Goal: Transaction & Acquisition: Subscribe to service/newsletter

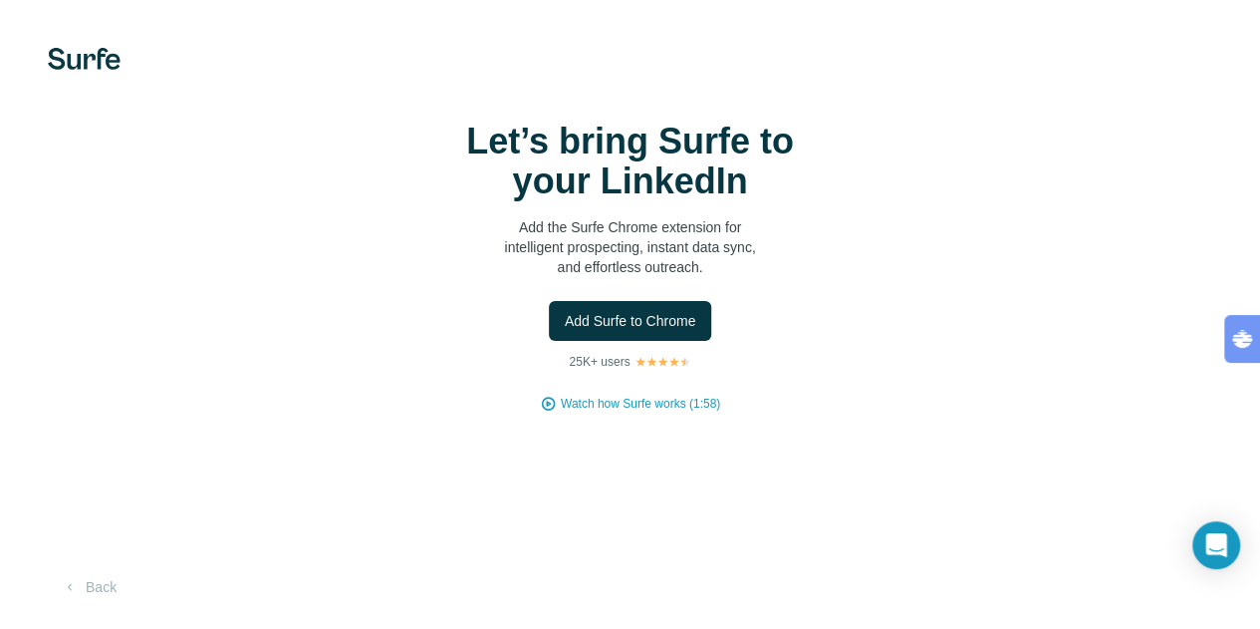
scroll to position [48, 0]
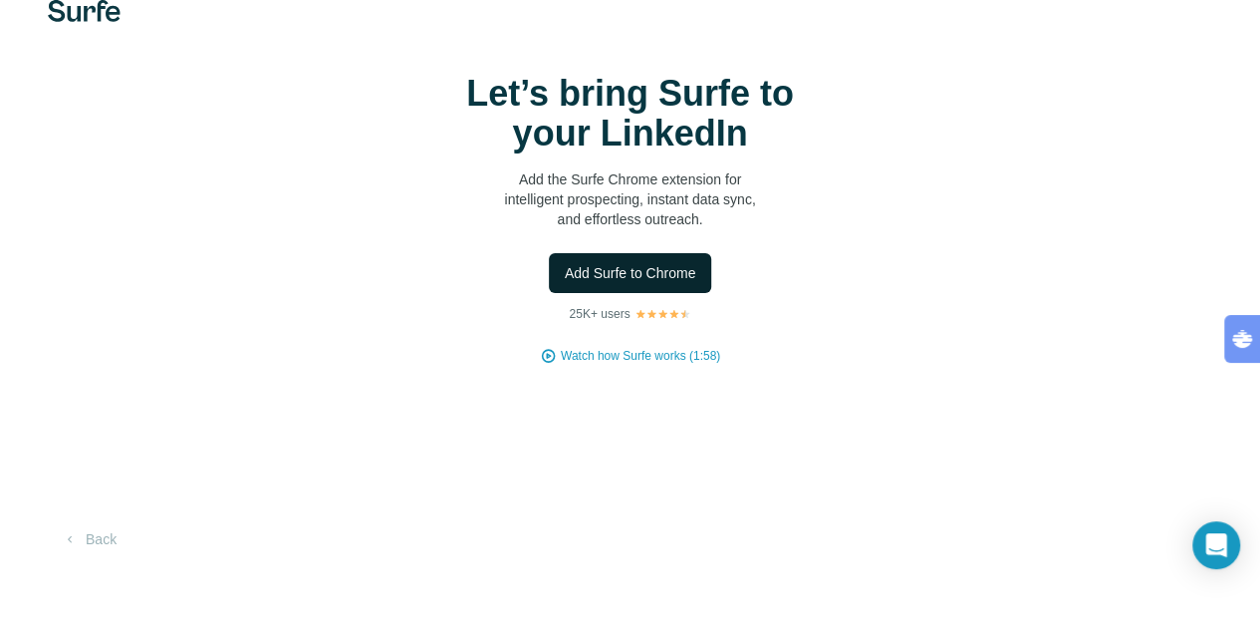
click at [565, 283] on span "Add Surfe to Chrome" at bounding box center [631, 273] width 132 height 20
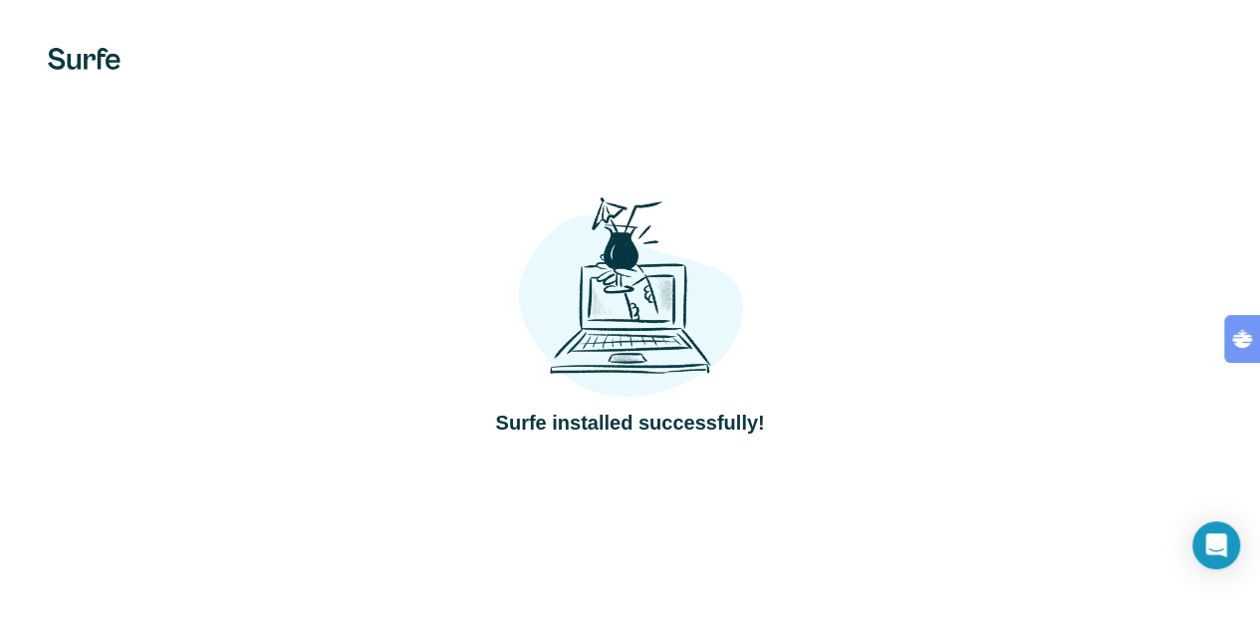
click at [0, 0] on div at bounding box center [0, 0] width 0 height 0
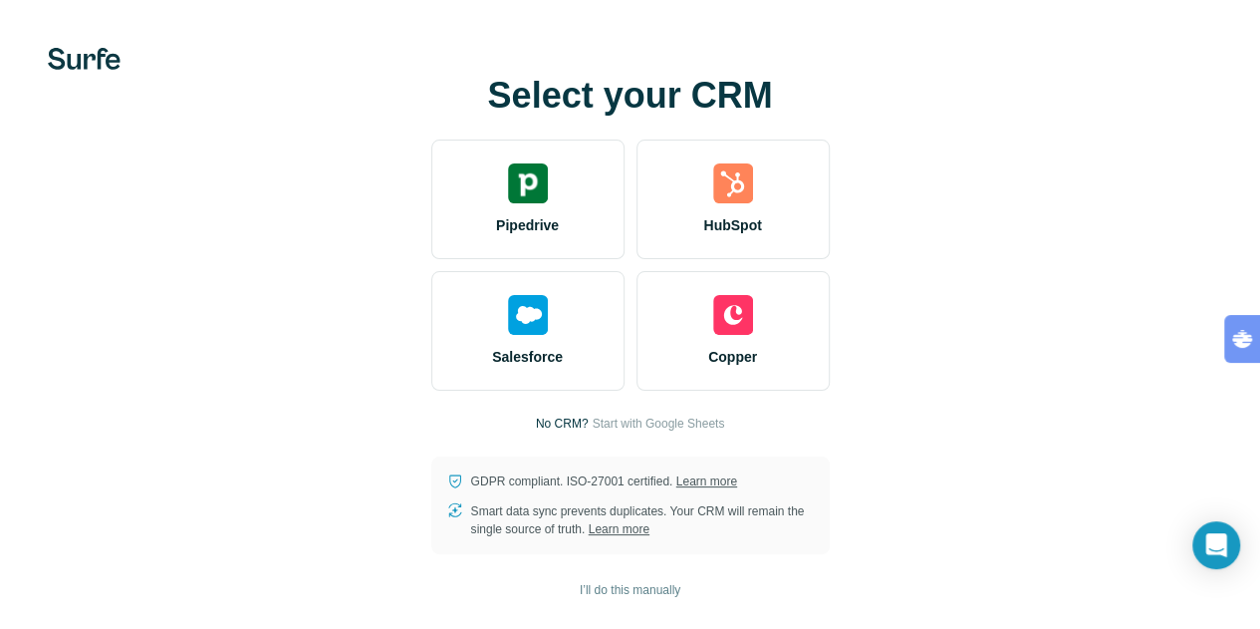
click at [118, 69] on img at bounding box center [84, 59] width 73 height 22
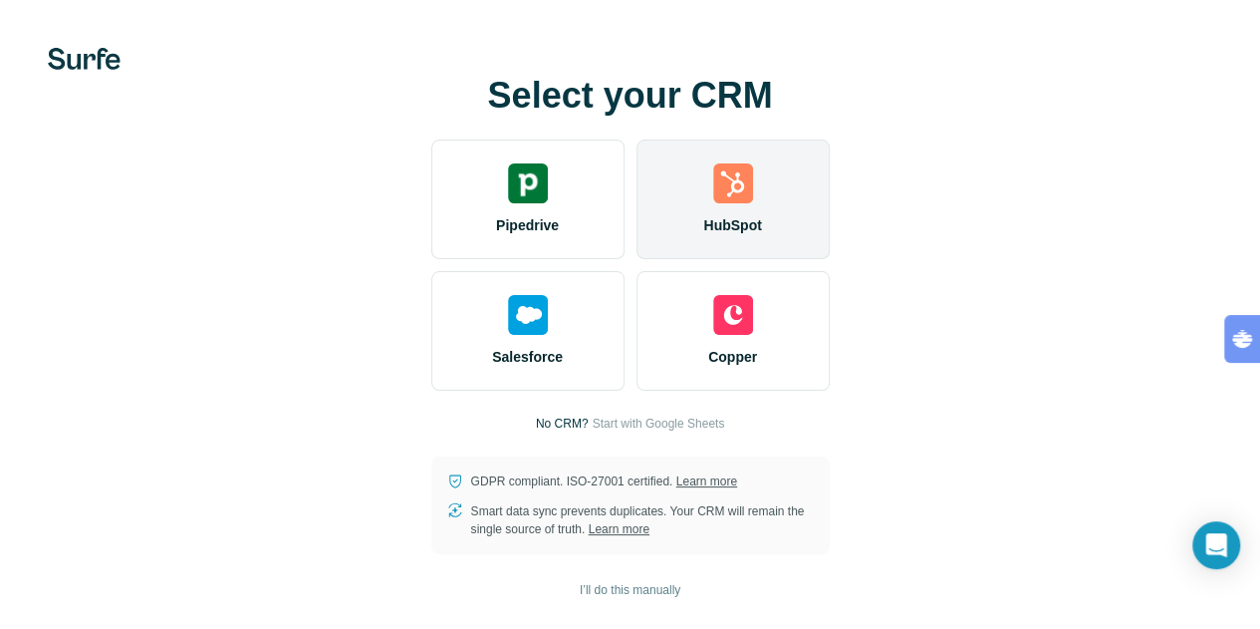
click at [637, 259] on div "HubSpot" at bounding box center [733, 200] width 193 height 120
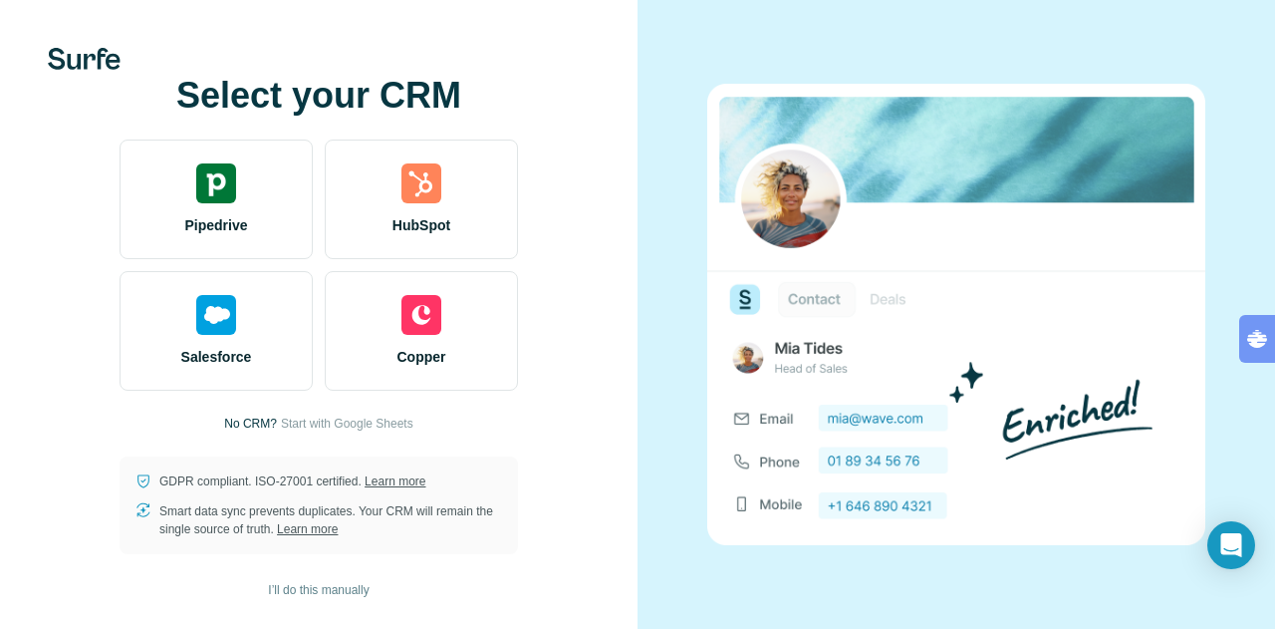
click at [86, 84] on div "Select your CRM Pipedrive HubSpot Salesforce Copper No CRM? Start with Google S…" at bounding box center [319, 315] width 558 height 478
click at [104, 72] on div "Select your CRM Pipedrive HubSpot Salesforce Copper No CRM? Start with Google S…" at bounding box center [319, 314] width 638 height 629
click at [80, 58] on img at bounding box center [84, 59] width 73 height 22
click at [85, 61] on img at bounding box center [84, 59] width 73 height 22
click at [86, 62] on img at bounding box center [84, 59] width 73 height 22
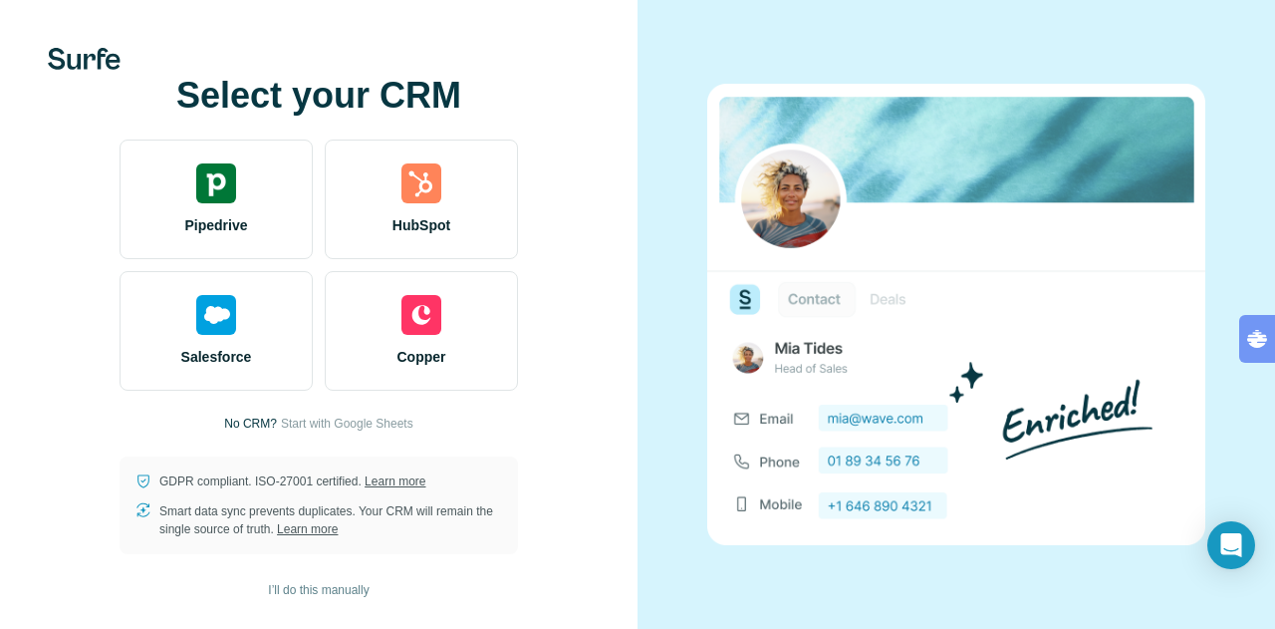
click at [74, 70] on img at bounding box center [84, 59] width 73 height 22
click at [82, 63] on img at bounding box center [84, 59] width 73 height 22
click at [312, 595] on span "I’ll do this manually" at bounding box center [318, 590] width 101 height 18
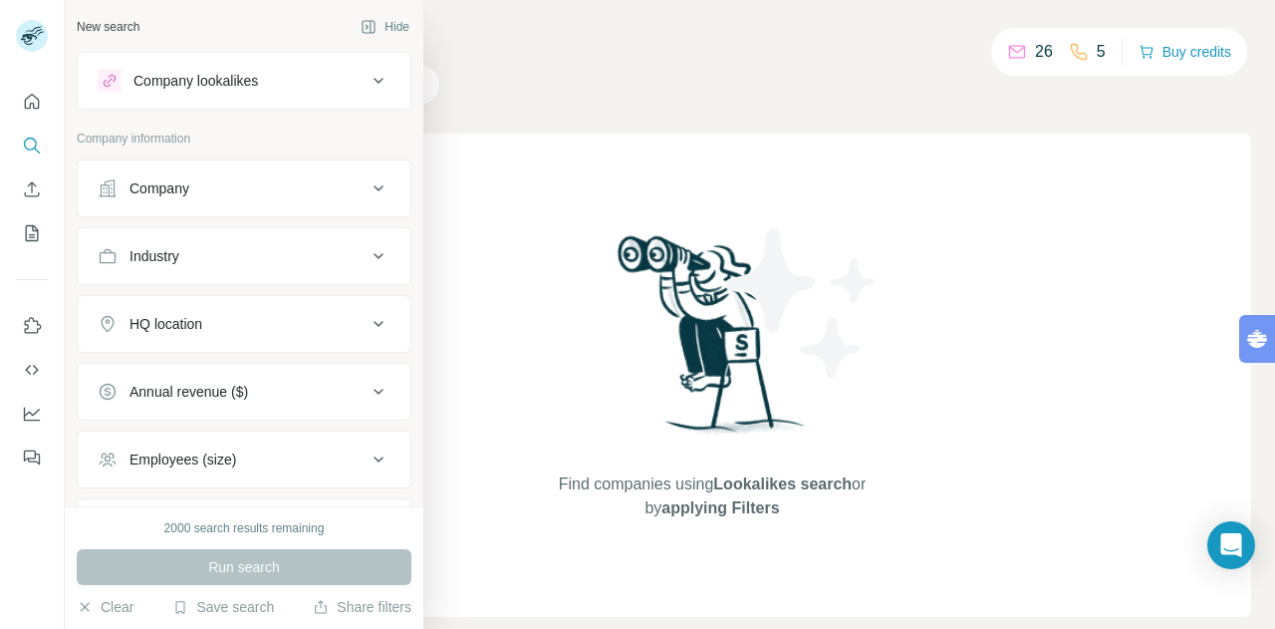
click at [202, 183] on div "Company" at bounding box center [232, 188] width 269 height 20
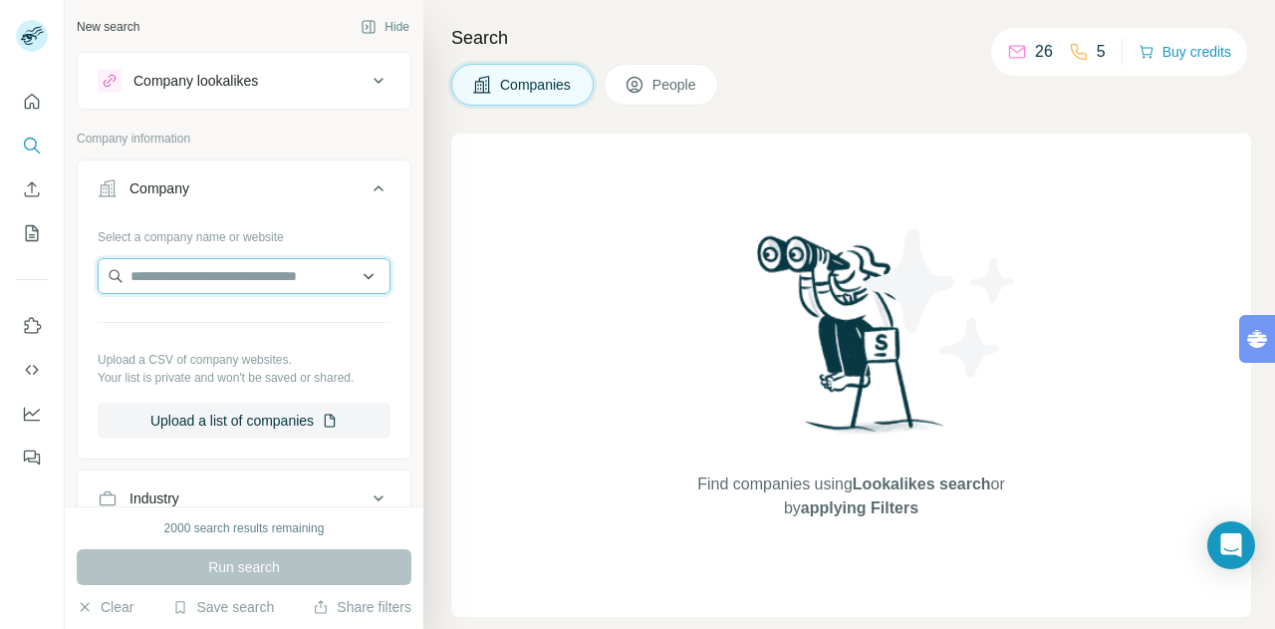
click at [286, 280] on input "text" at bounding box center [244, 276] width 293 height 36
click at [367, 182] on icon at bounding box center [379, 188] width 24 height 24
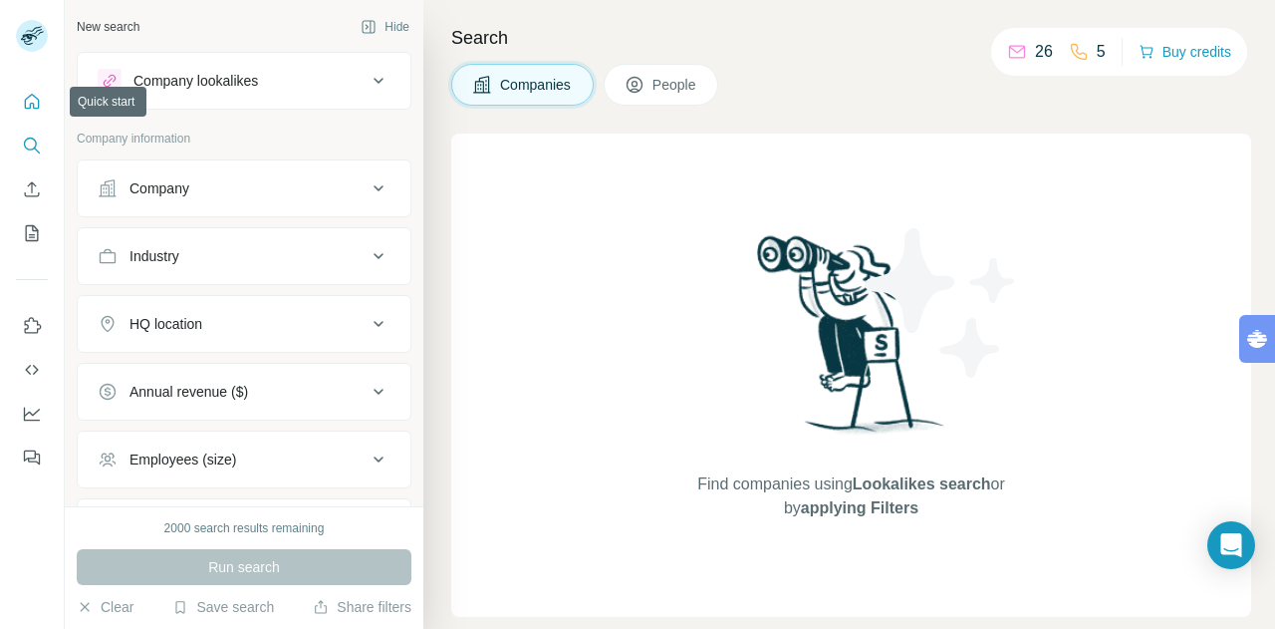
click at [32, 96] on icon "Quick start" at bounding box center [32, 102] width 20 height 20
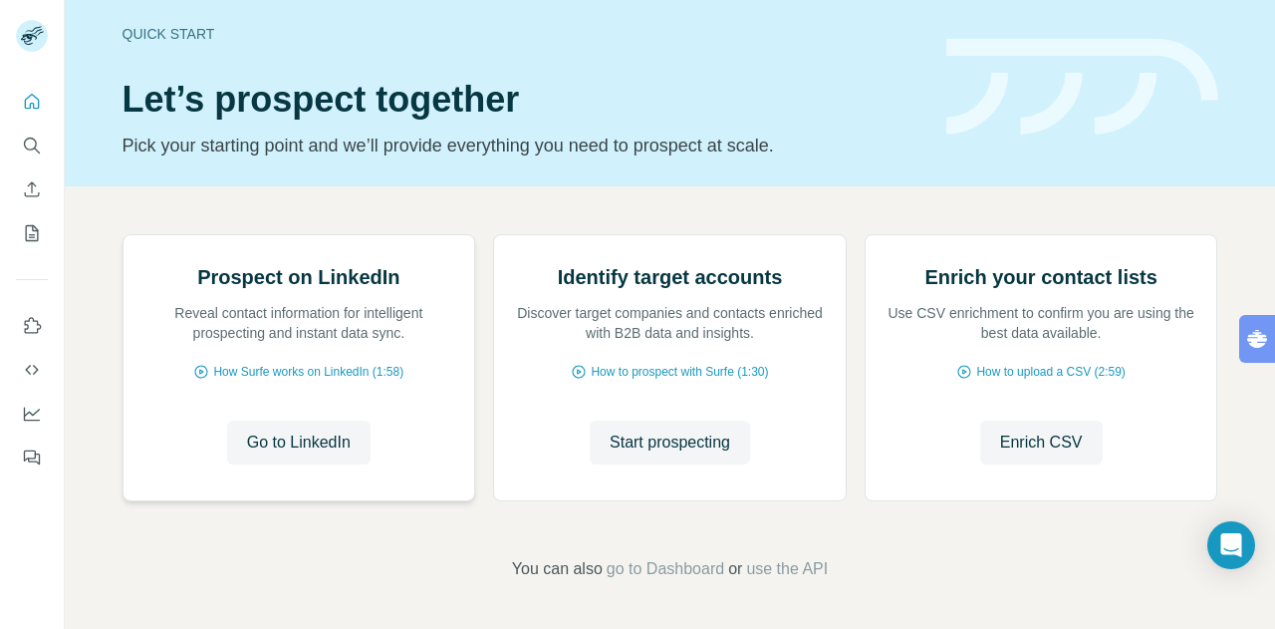
scroll to position [209, 0]
click at [326, 439] on span "Go to LinkedIn" at bounding box center [299, 442] width 104 height 24
click at [351, 381] on span "How Surfe works on LinkedIn (1:58)" at bounding box center [308, 372] width 190 height 18
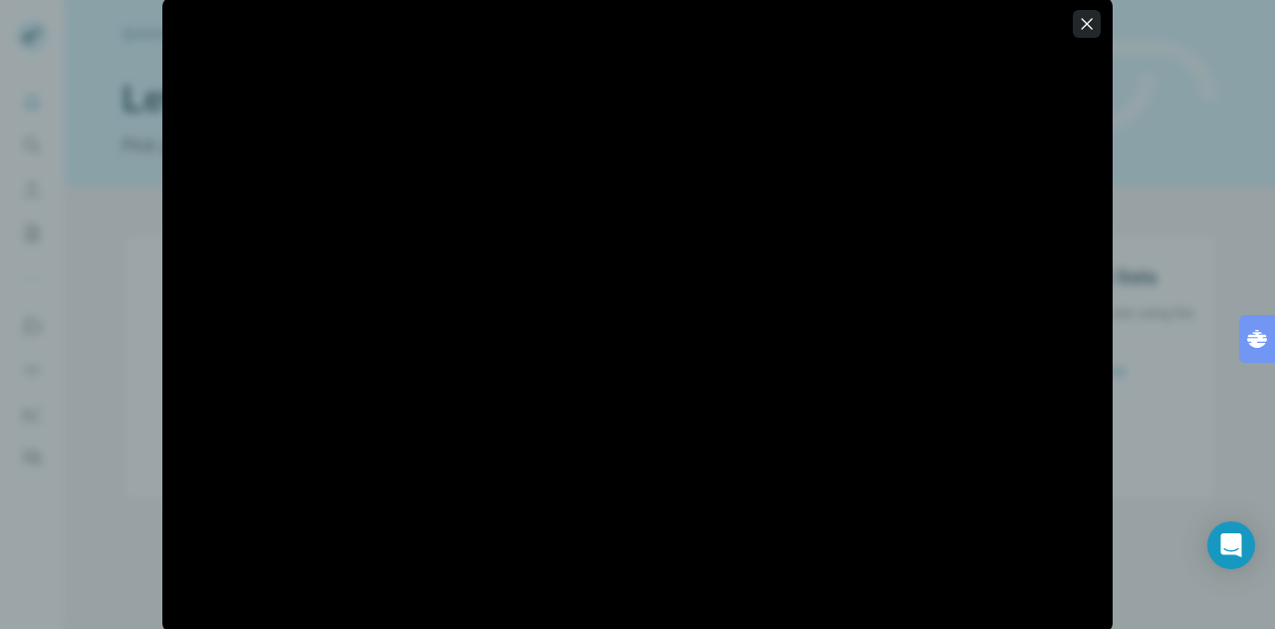
click at [1090, 17] on icon "button" at bounding box center [1087, 24] width 20 height 20
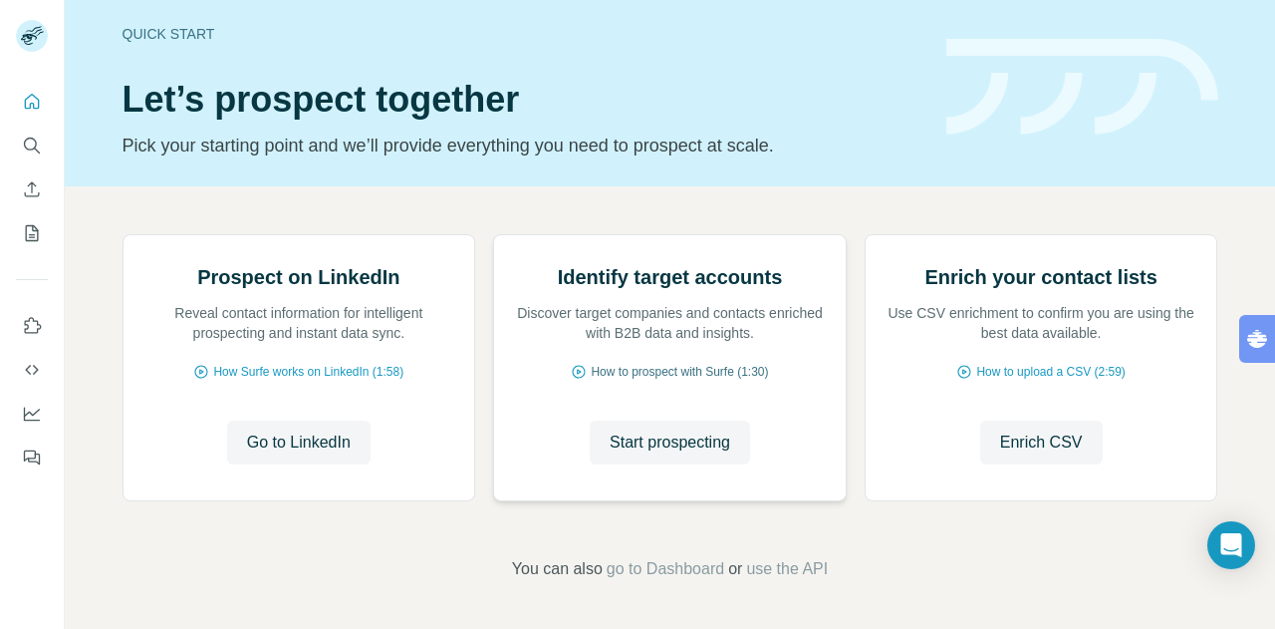
scroll to position [0, 0]
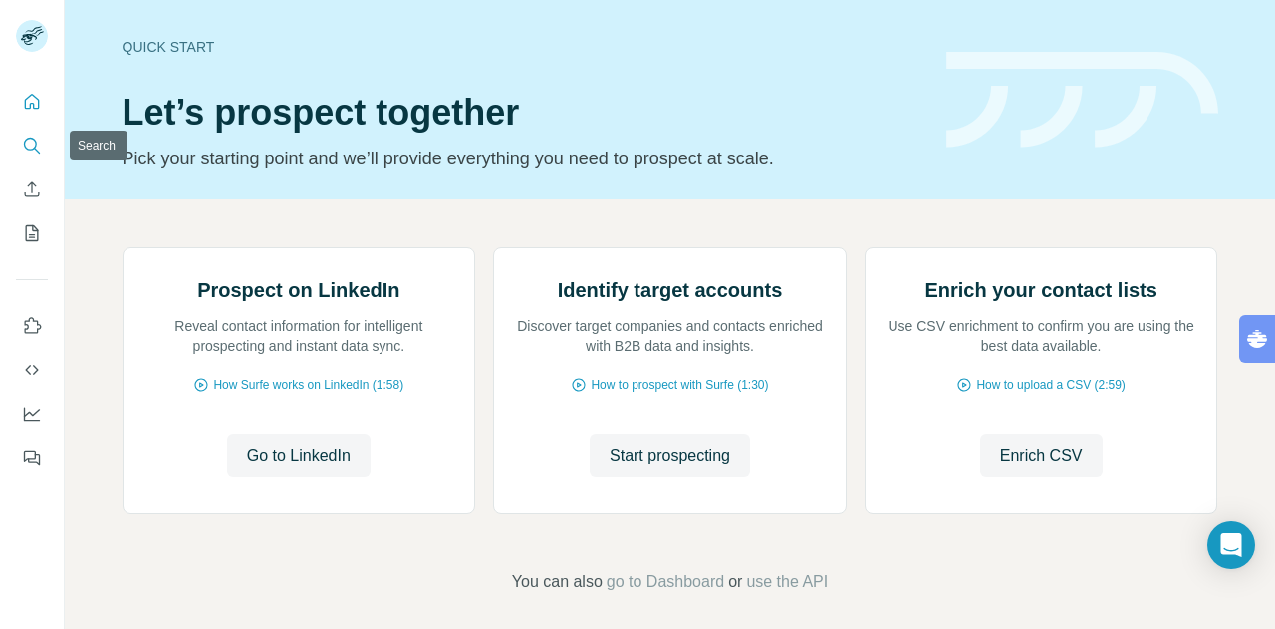
click at [38, 148] on icon "Search" at bounding box center [32, 146] width 20 height 20
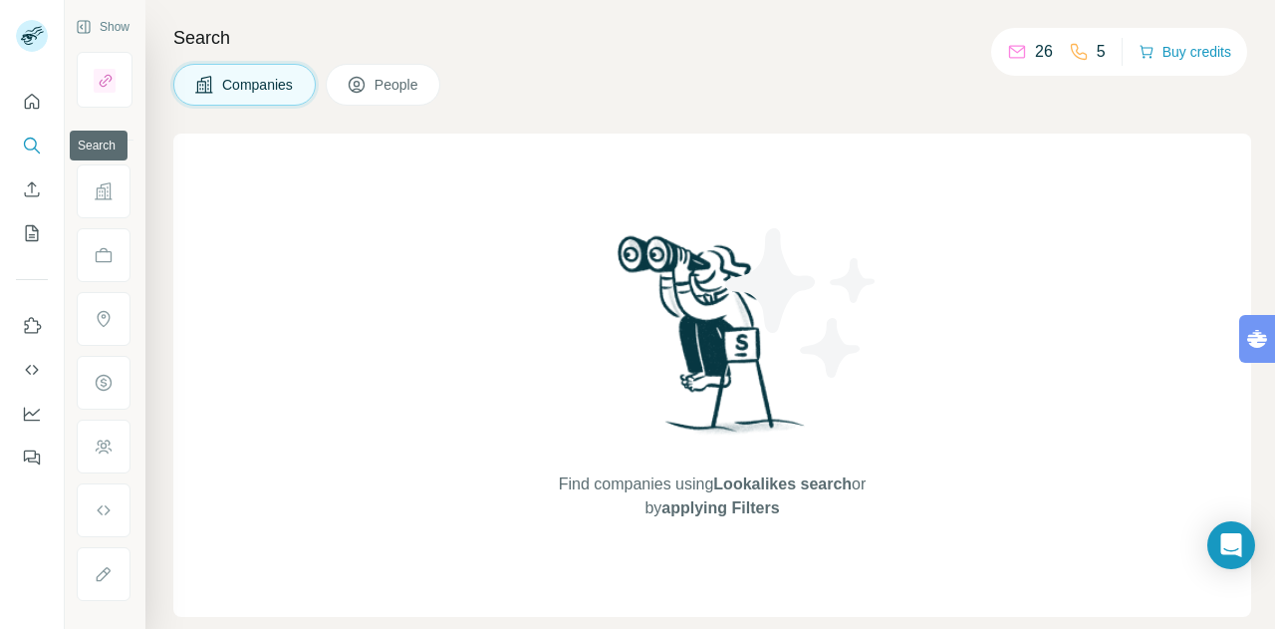
click at [38, 148] on icon "Search" at bounding box center [32, 146] width 20 height 20
click at [401, 93] on span "People" at bounding box center [398, 85] width 46 height 20
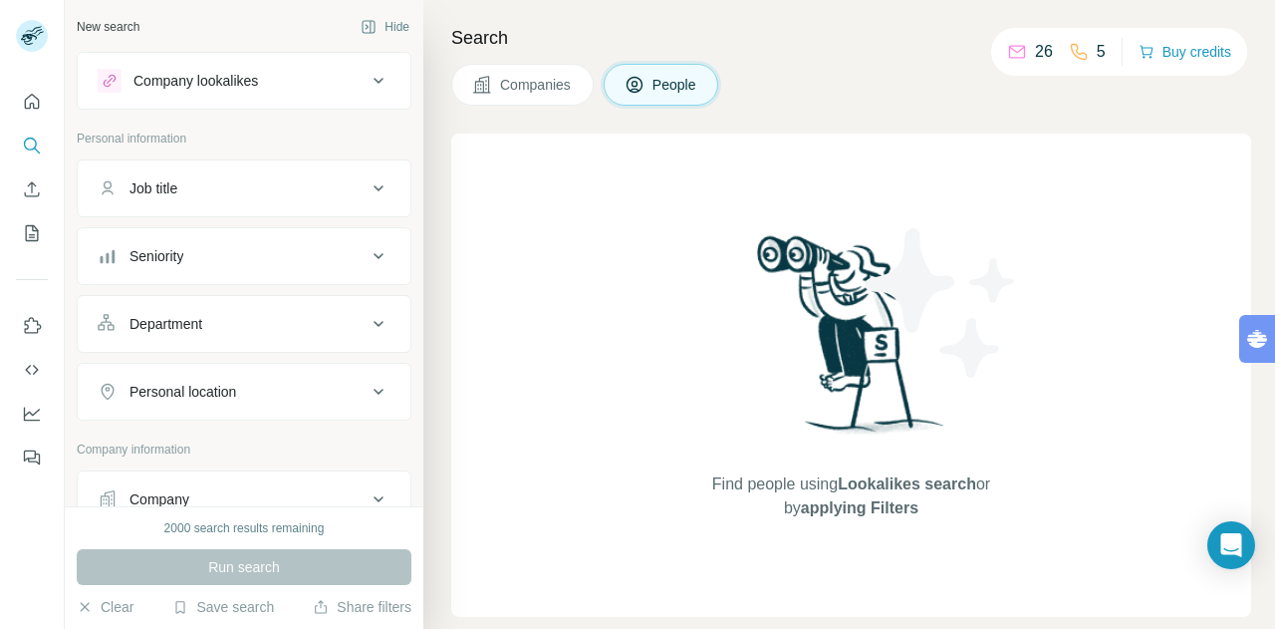
click at [1035, 47] on p "26" at bounding box center [1044, 52] width 18 height 24
click at [367, 81] on icon at bounding box center [379, 81] width 24 height 24
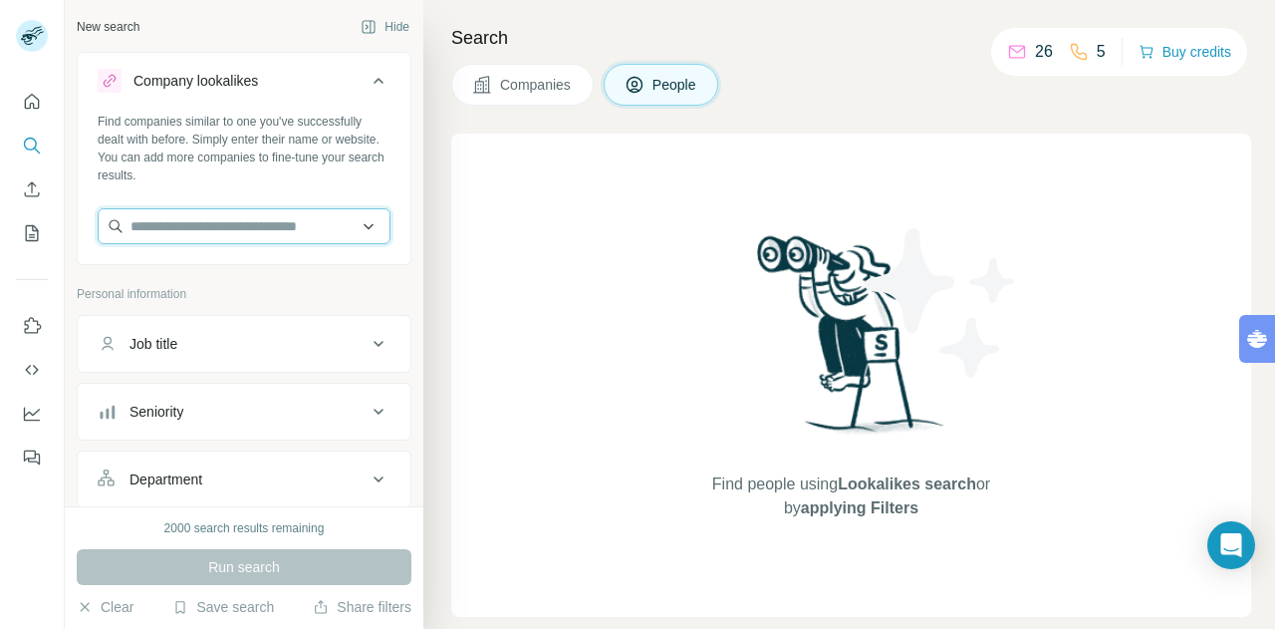
click at [251, 216] on input "text" at bounding box center [244, 226] width 293 height 36
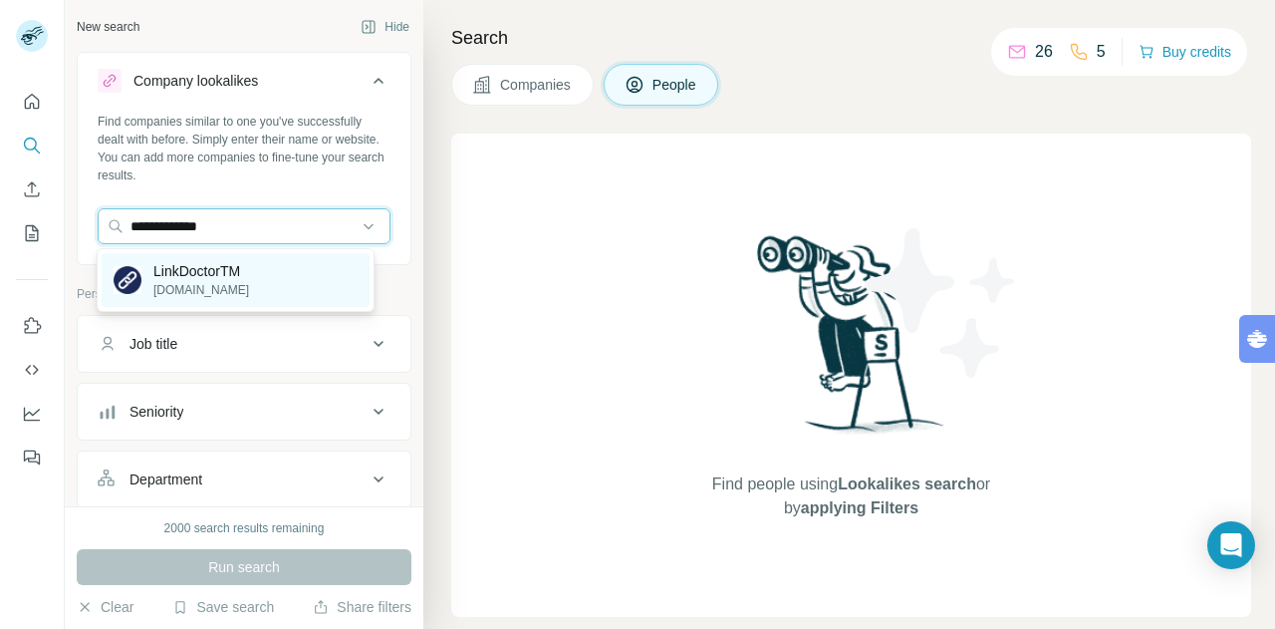
type input "**********"
click at [227, 262] on p "LinkDoctorTM" at bounding box center [201, 271] width 96 height 20
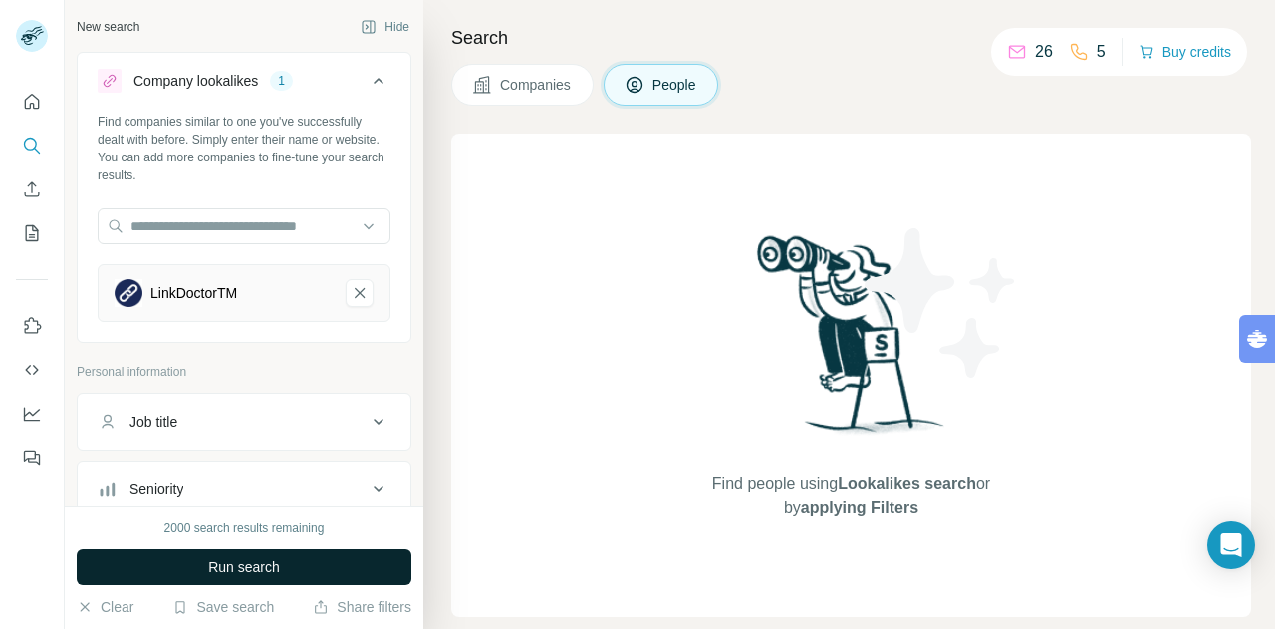
click at [283, 559] on button "Run search" at bounding box center [244, 567] width 335 height 36
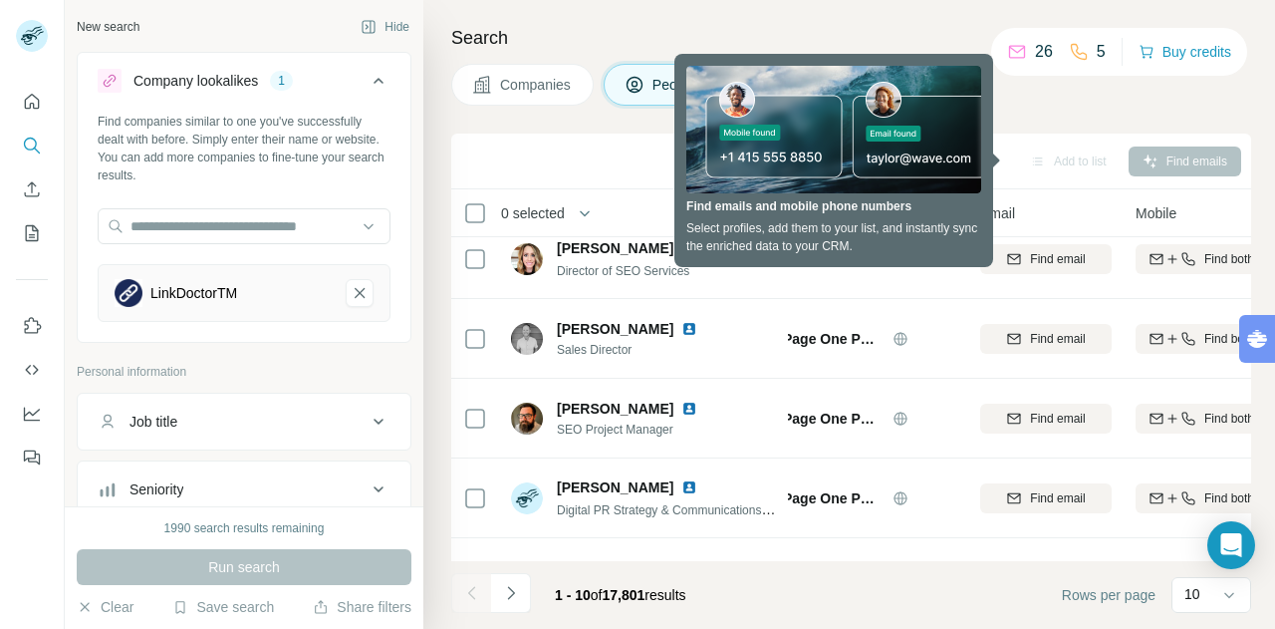
scroll to position [0, 41]
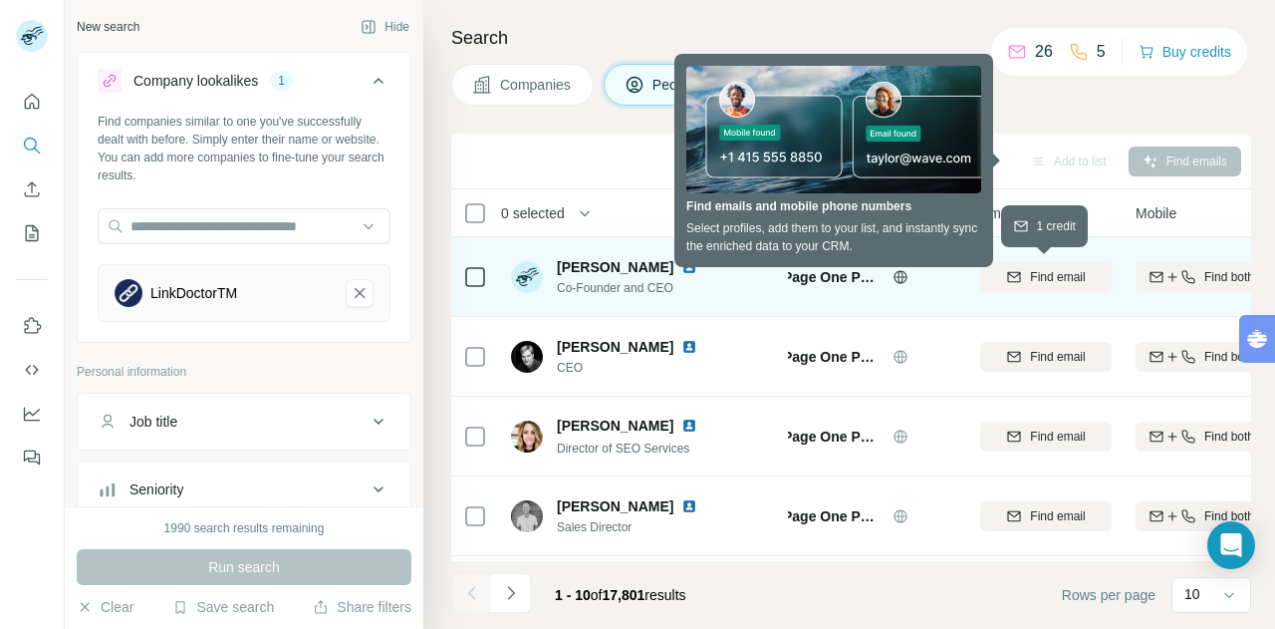
click at [1027, 264] on button "Find email" at bounding box center [1046, 277] width 132 height 30
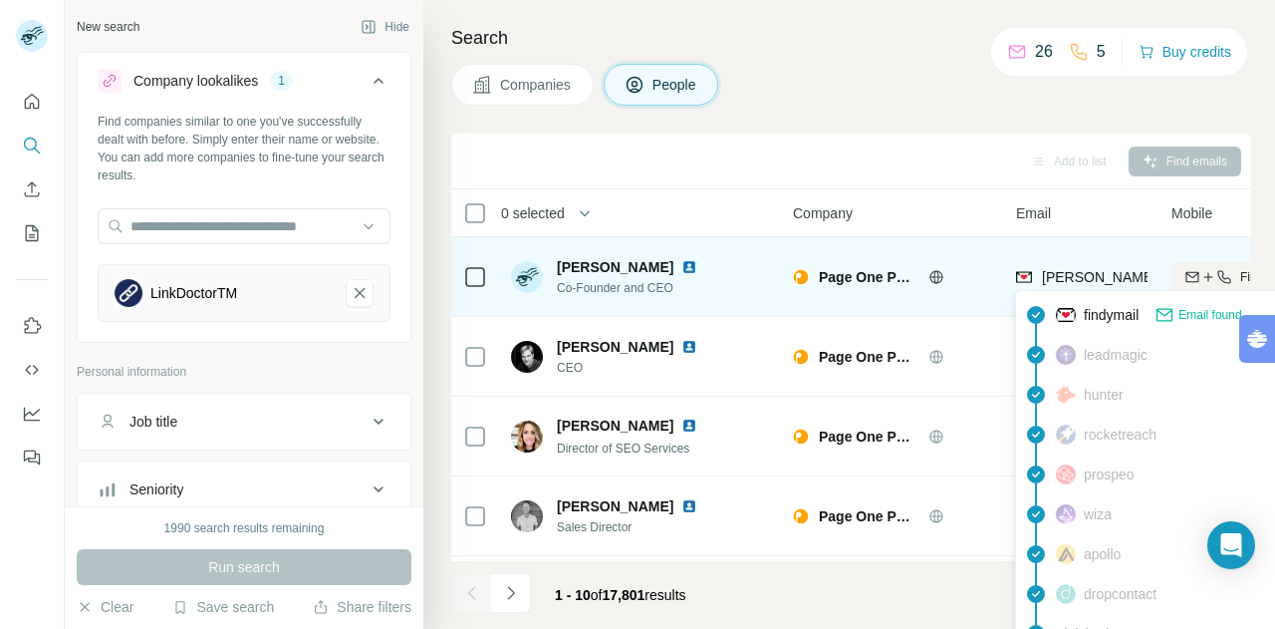
scroll to position [0, 6]
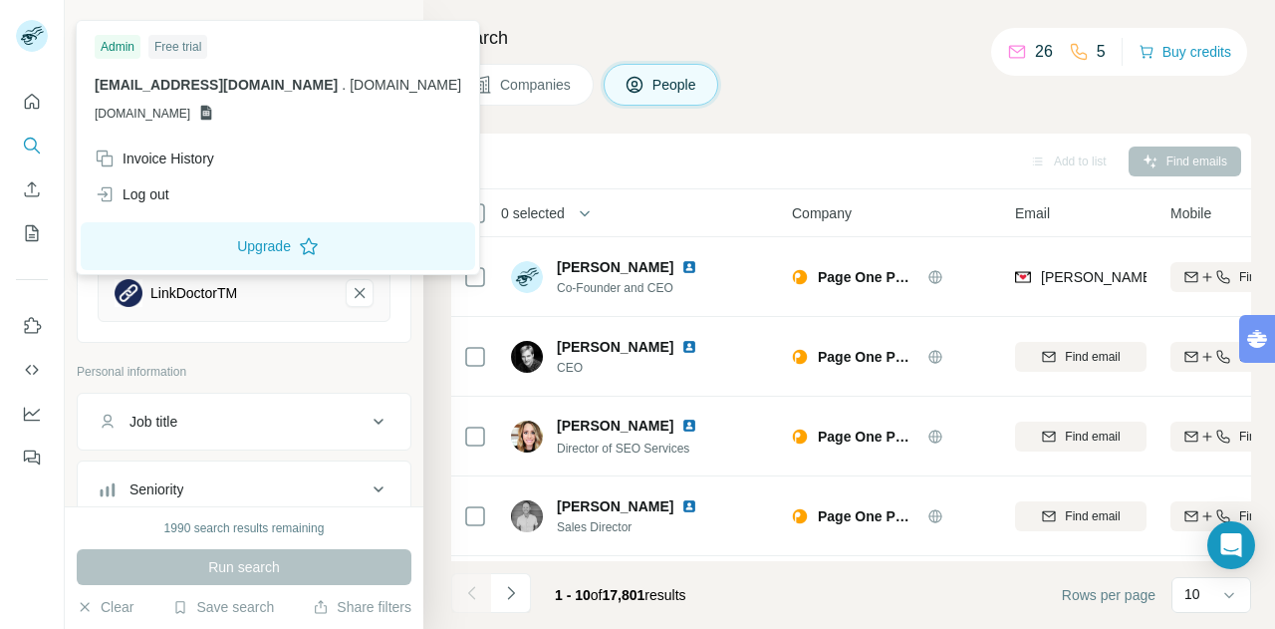
click at [34, 32] on rect at bounding box center [32, 36] width 32 height 32
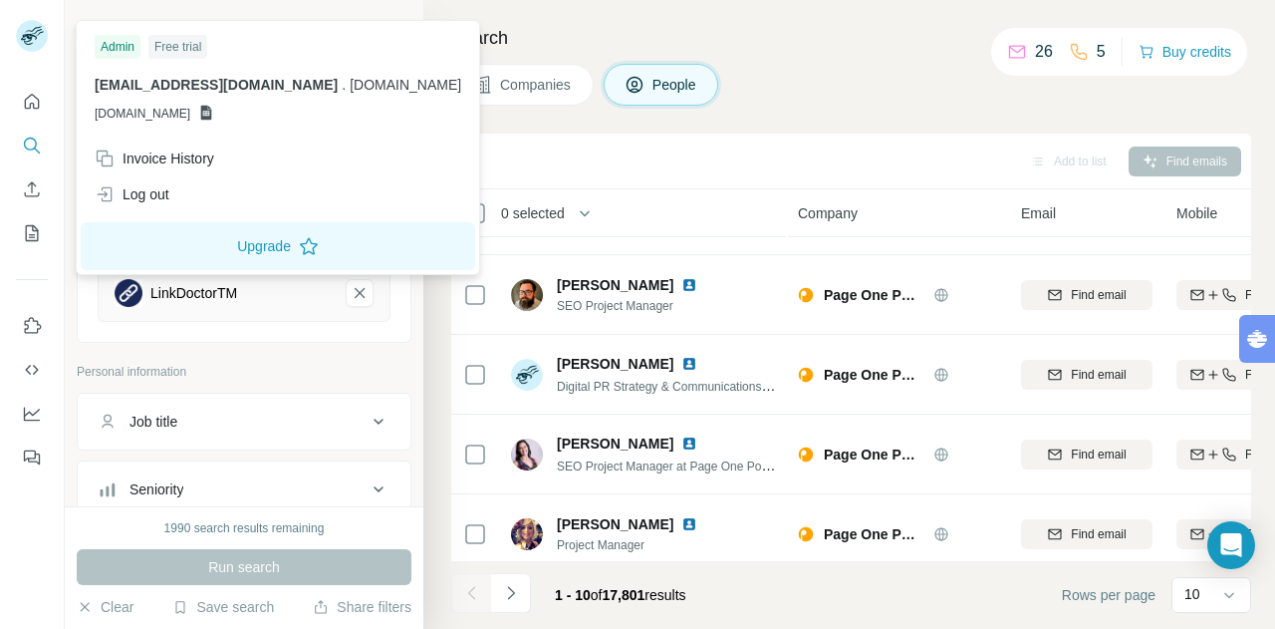
scroll to position [482, 0]
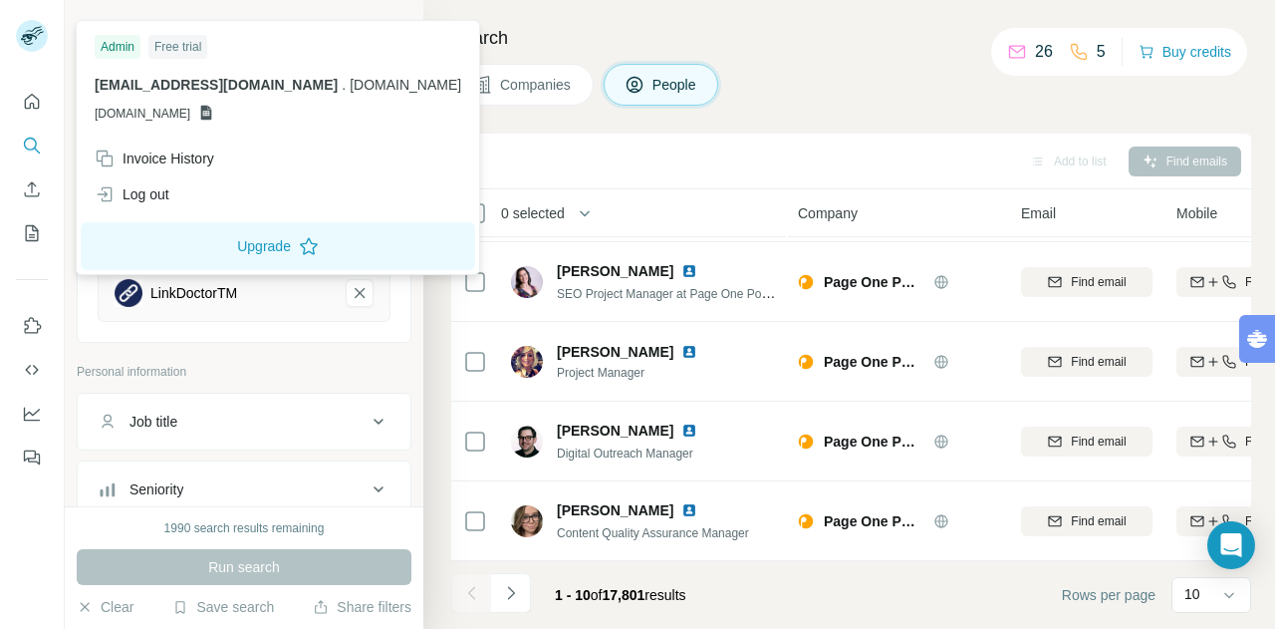
click at [978, 82] on div "Companies People" at bounding box center [851, 85] width 800 height 42
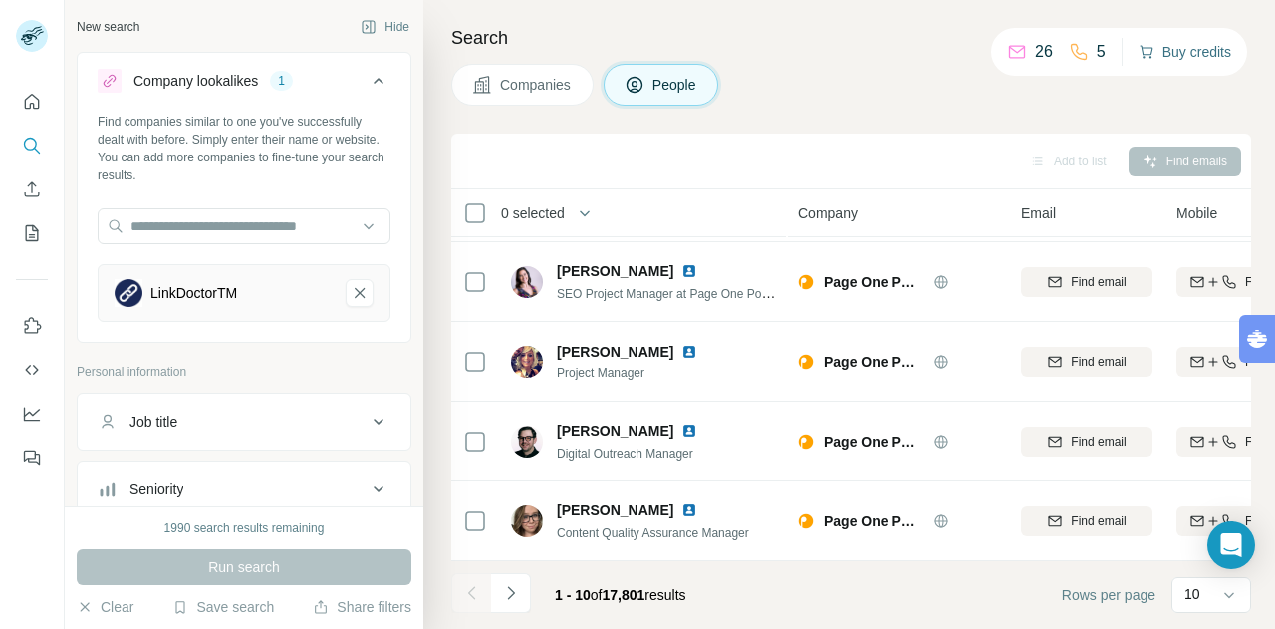
click at [1167, 46] on button "Buy credits" at bounding box center [1185, 52] width 93 height 28
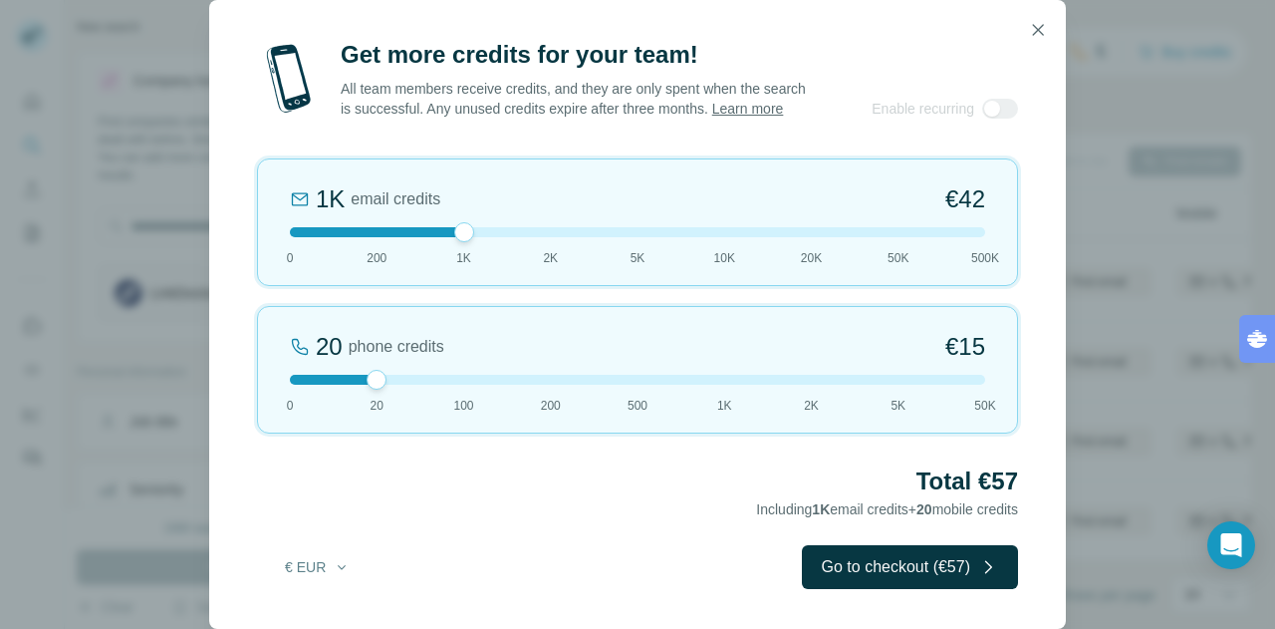
drag, startPoint x: 382, startPoint y: 230, endPoint x: 471, endPoint y: 253, distance: 92.6
click at [471, 253] on div "1K email credits €42 0 200 1K 2K 5K 10K 20K 50K 500K" at bounding box center [637, 222] width 761 height 128
drag, startPoint x: 368, startPoint y: 380, endPoint x: 267, endPoint y: 374, distance: 100.8
click at [267, 374] on div "0 phone credits €0 0 20 100 200 500 1K 2K 5K 50K" at bounding box center [637, 370] width 761 height 128
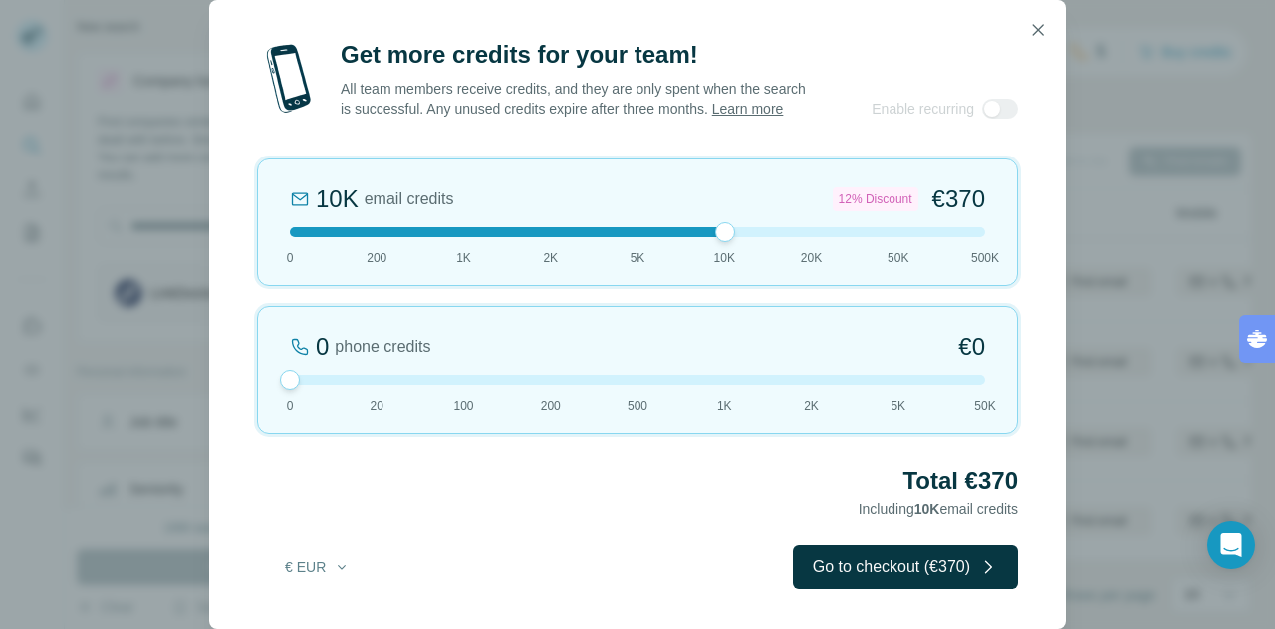
drag, startPoint x: 466, startPoint y: 234, endPoint x: 701, endPoint y: 262, distance: 236.8
click at [701, 262] on div "10K email credits 12% Discount €370 0 200 1K 2K 5K 10K 20K 50K 500K" at bounding box center [637, 222] width 761 height 128
click at [1040, 20] on icon "button" at bounding box center [1038, 30] width 20 height 20
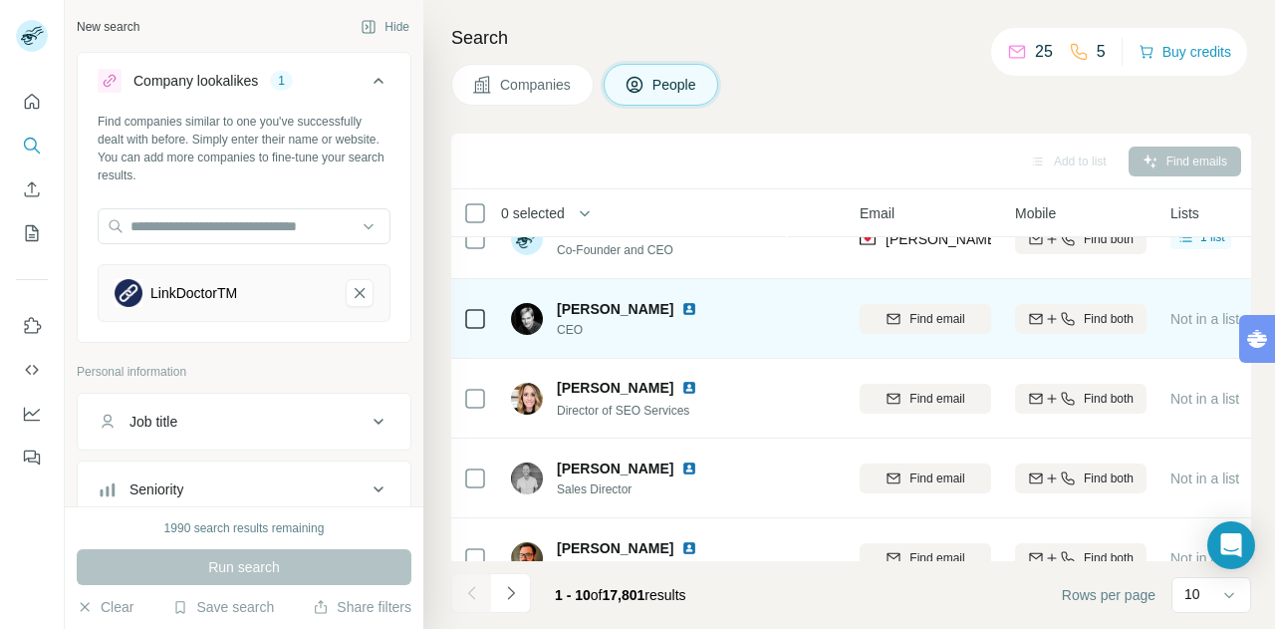
scroll to position [0, 161]
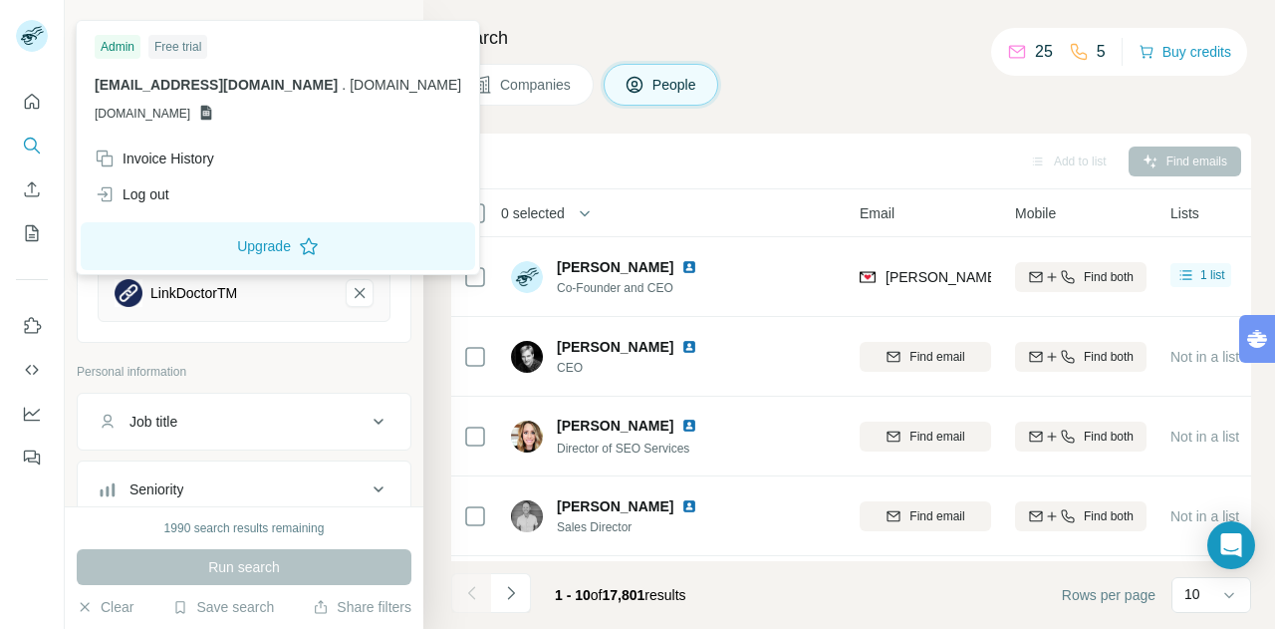
click at [38, 42] on rect at bounding box center [32, 36] width 32 height 32
click at [20, 105] on button "Quick start" at bounding box center [32, 102] width 32 height 36
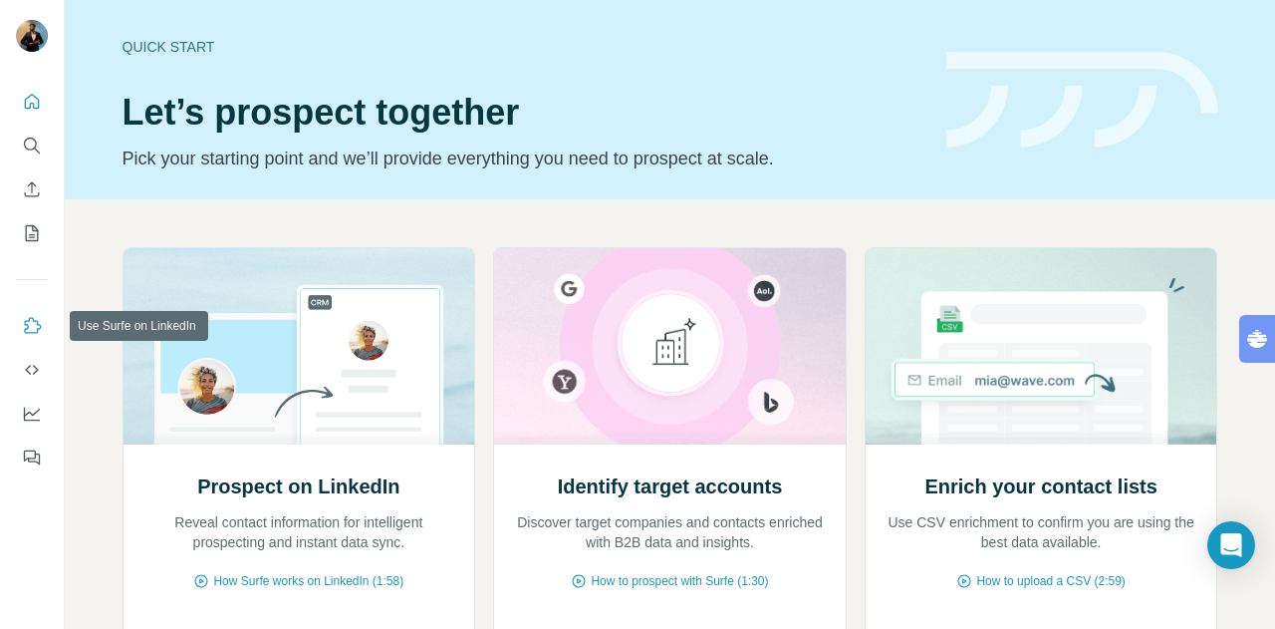
click at [38, 320] on icon "Use Surfe on LinkedIn" at bounding box center [32, 326] width 20 height 20
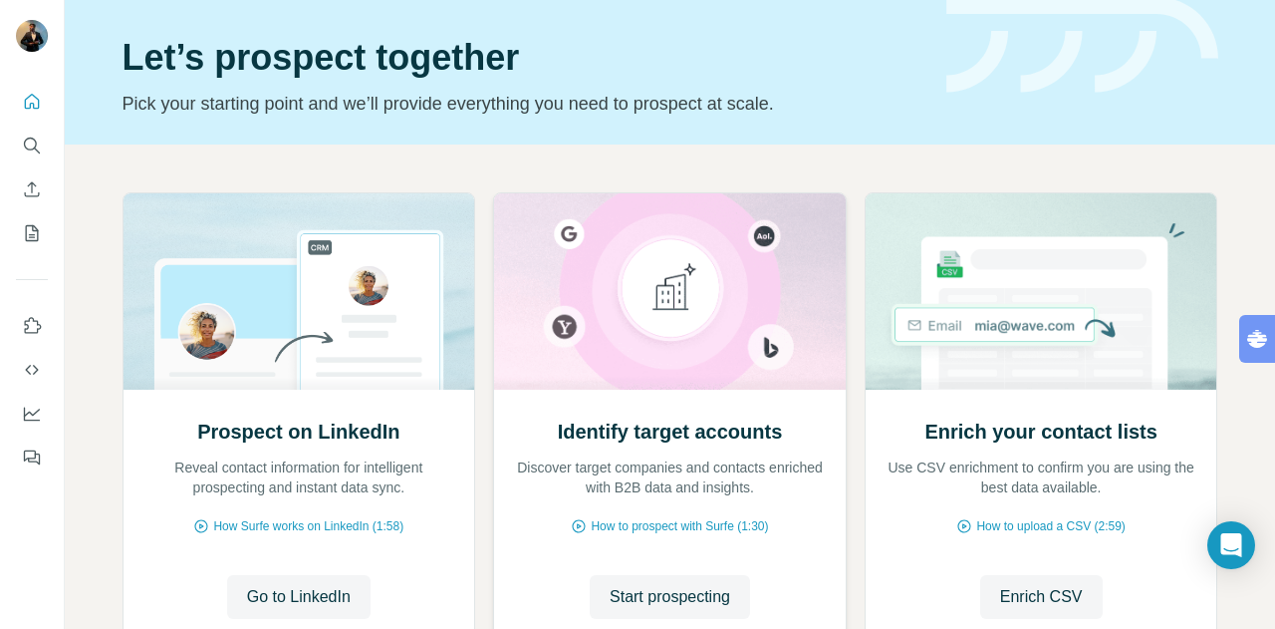
scroll to position [56, 0]
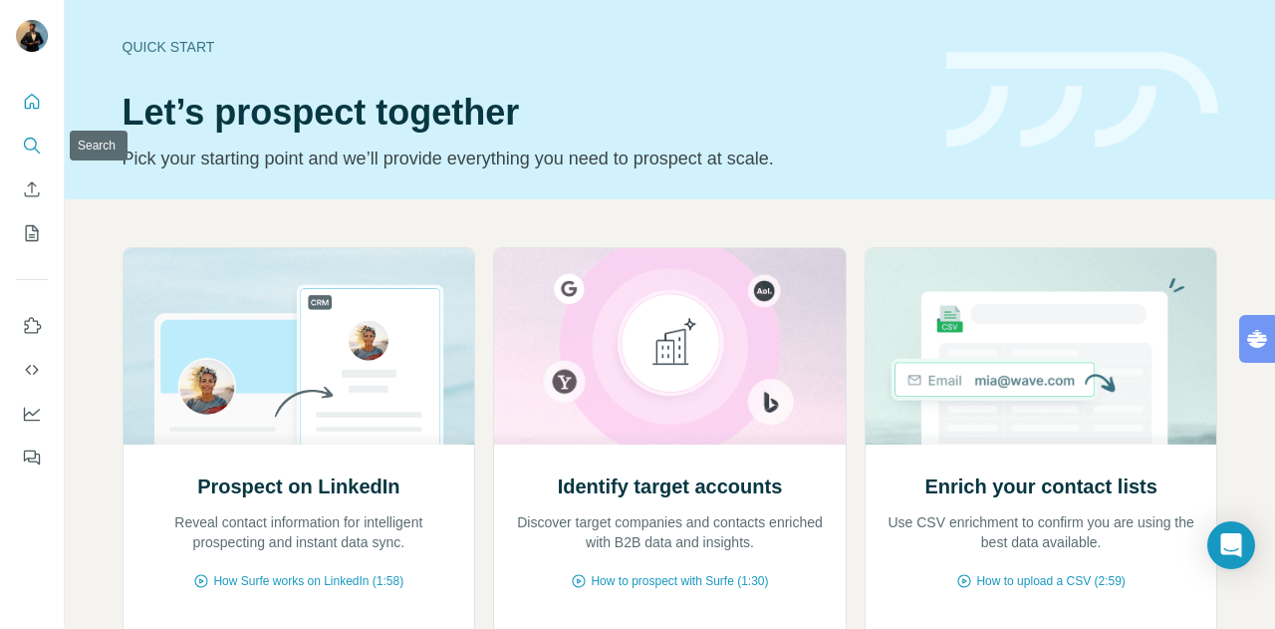
click at [24, 147] on icon "Search" at bounding box center [32, 146] width 20 height 20
